Goal: Task Accomplishment & Management: Use online tool/utility

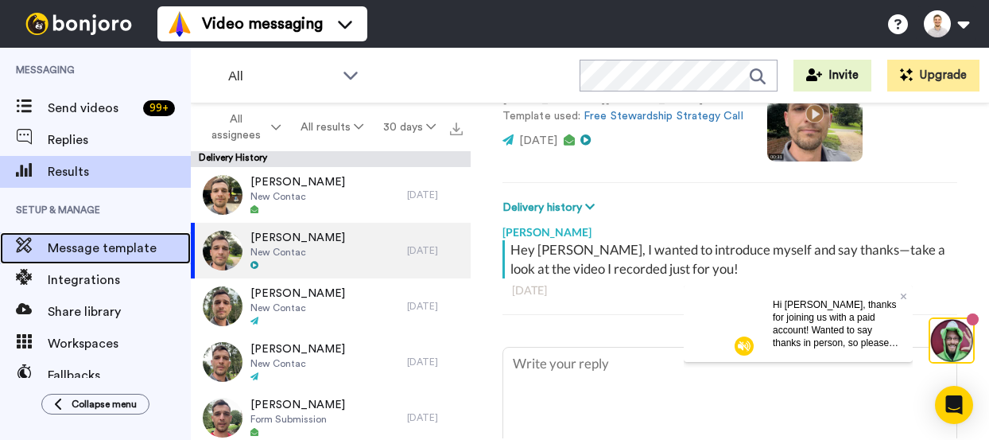
click at [102, 251] on span "Message template" at bounding box center [119, 248] width 143 height 19
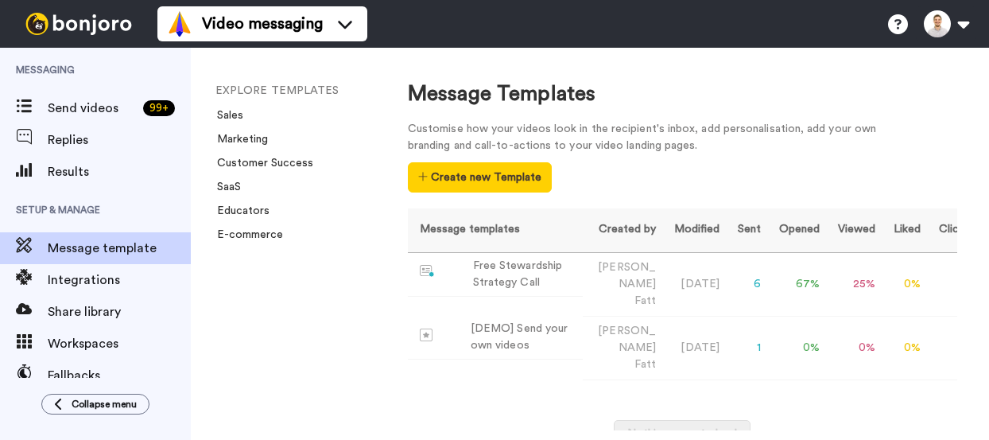
click at [522, 175] on button "Create new Template" at bounding box center [480, 177] width 144 height 30
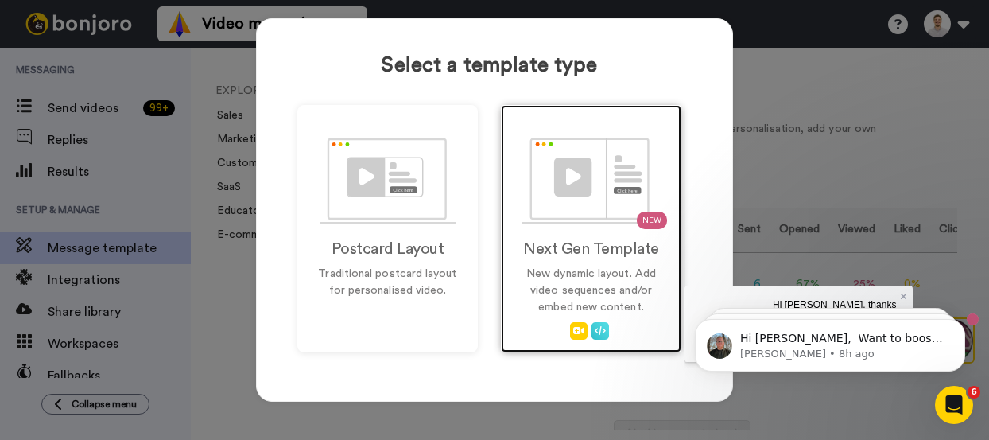
click at [569, 278] on p "New dynamic layout. Add video sequences and/or embed new content." at bounding box center [591, 291] width 147 height 50
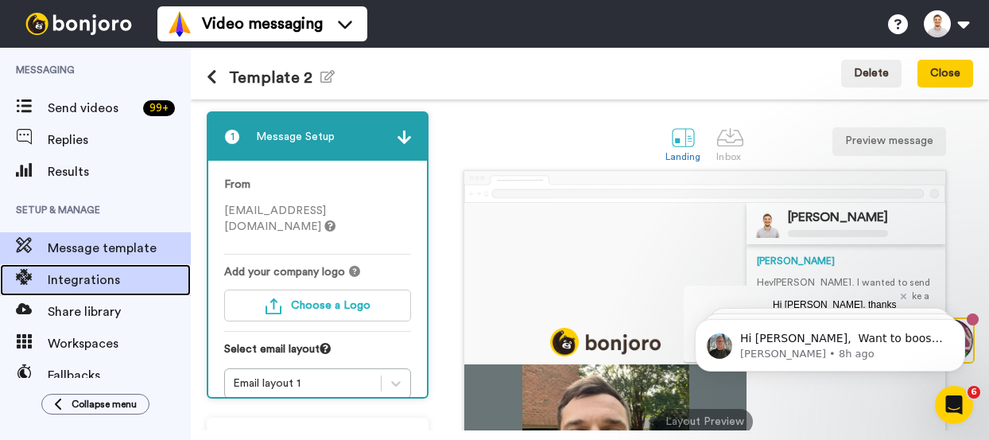
click at [87, 275] on span "Integrations" at bounding box center [119, 279] width 143 height 19
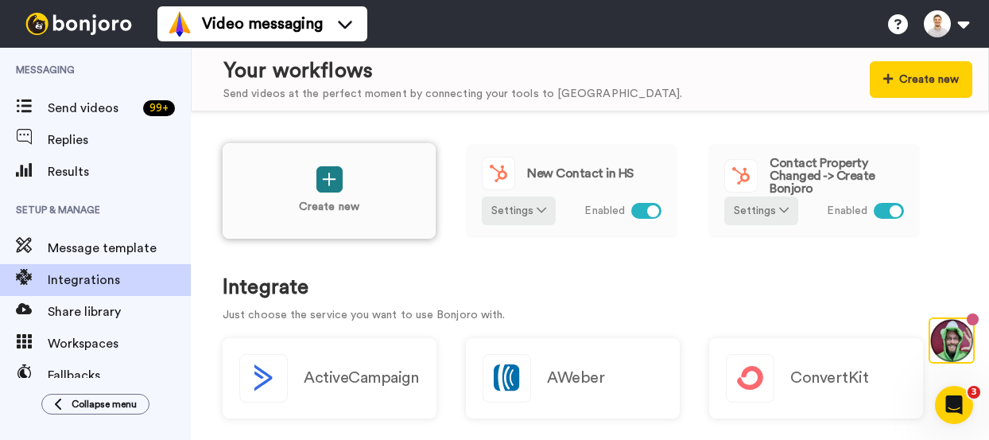
click at [341, 169] on button at bounding box center [330, 179] width 26 height 26
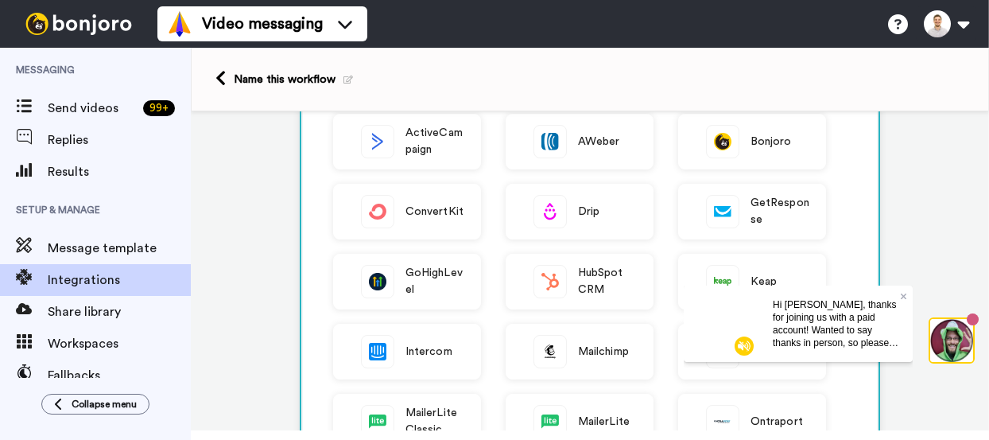
scroll to position [138, 0]
click at [906, 291] on icon at bounding box center [904, 296] width 6 height 10
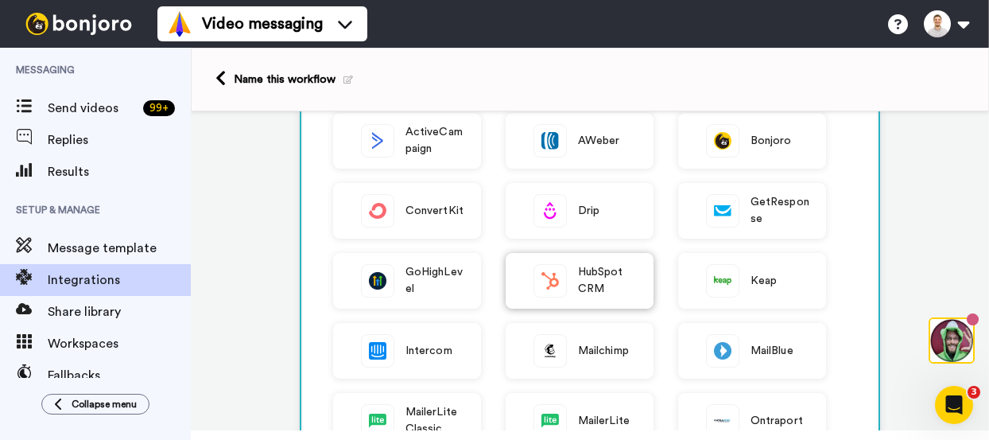
scroll to position [0, 0]
click at [601, 271] on span "HubSpot CRM" at bounding box center [607, 280] width 59 height 33
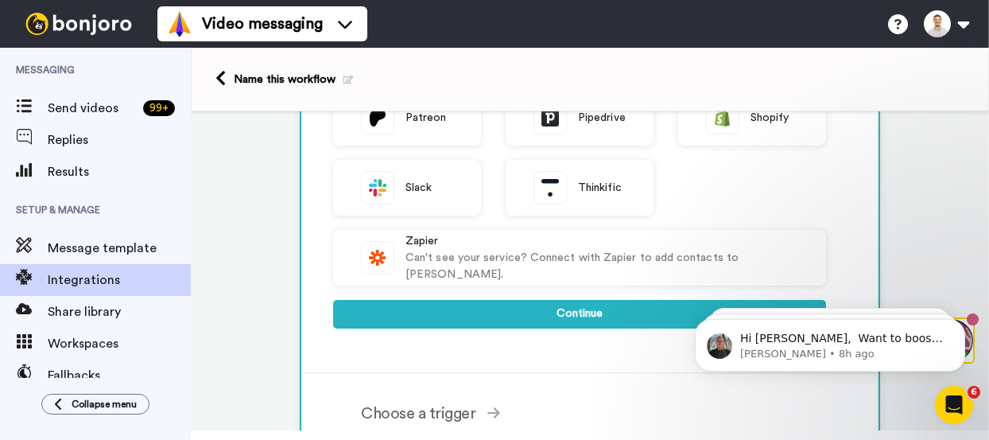
scroll to position [515, 0]
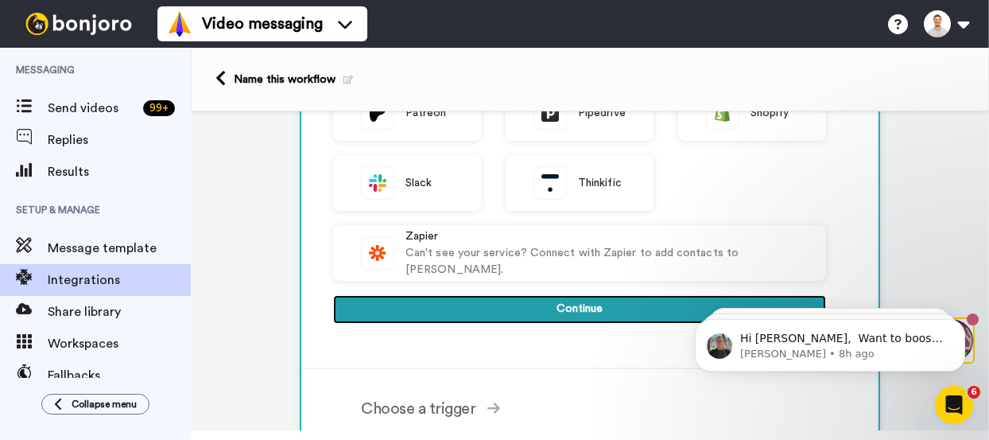
click at [619, 309] on button "Continue" at bounding box center [579, 309] width 493 height 29
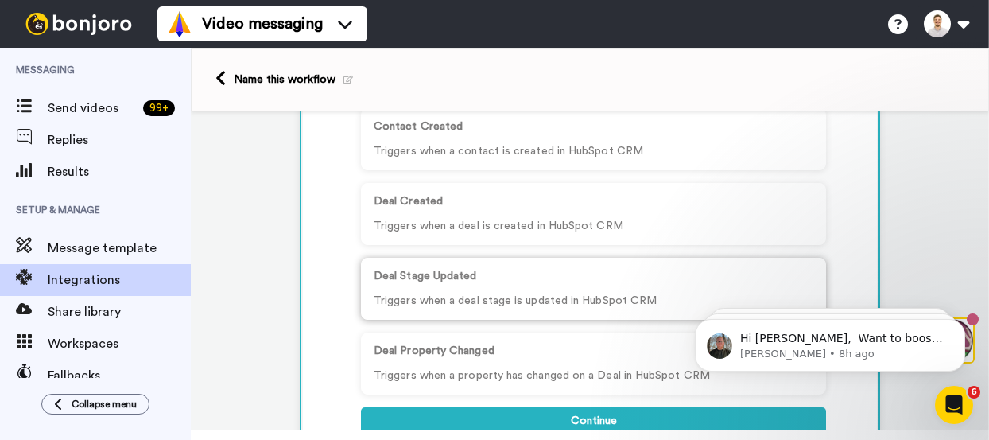
scroll to position [305, 0]
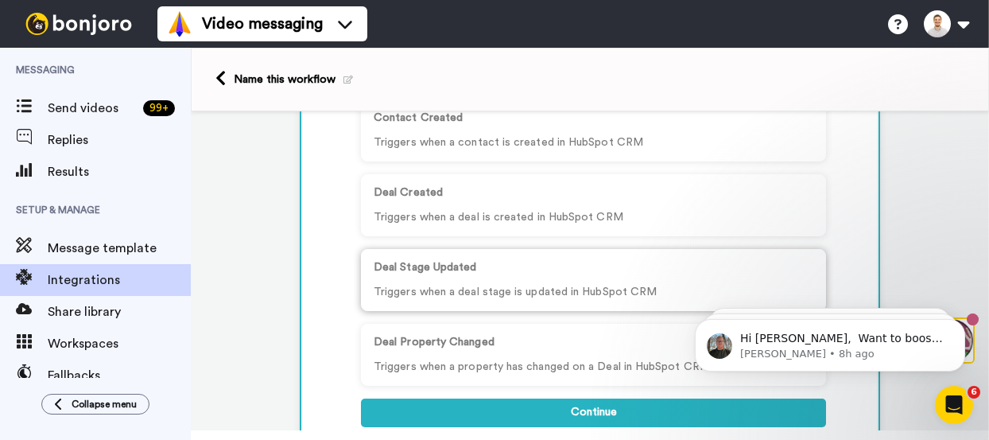
click at [561, 267] on p "Deal Stage Updated" at bounding box center [594, 267] width 440 height 17
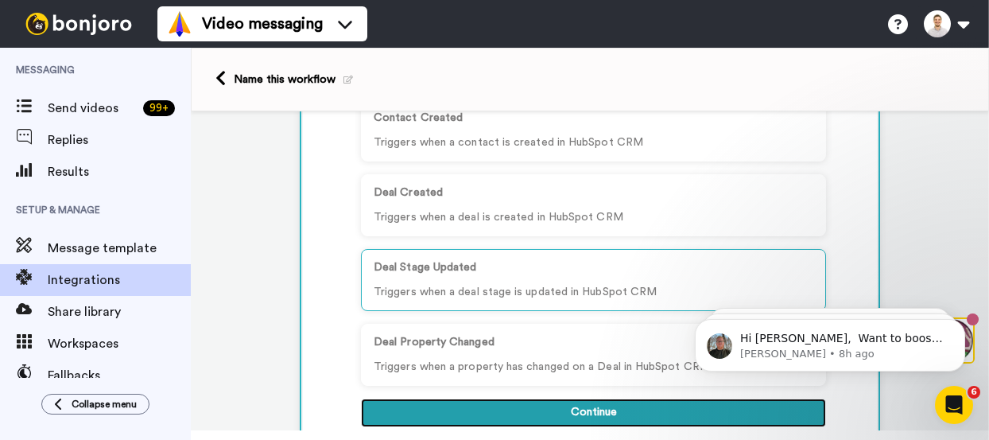
click at [580, 410] on button "Continue" at bounding box center [593, 412] width 465 height 29
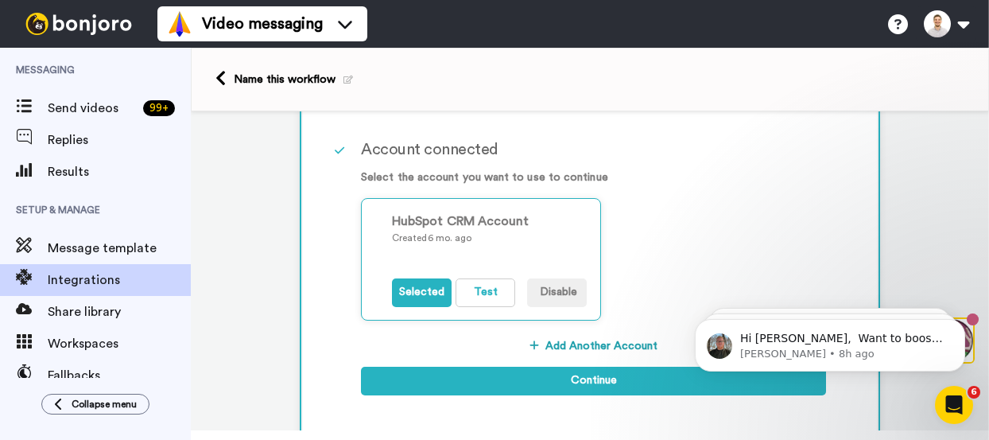
scroll to position [238, 0]
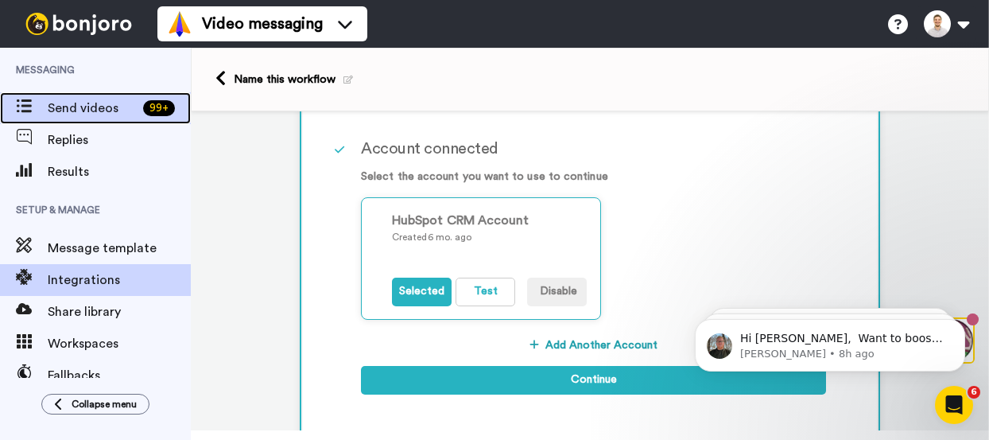
click at [95, 113] on span "Send videos" at bounding box center [92, 108] width 89 height 19
